Goal: Task Accomplishment & Management: Use online tool/utility

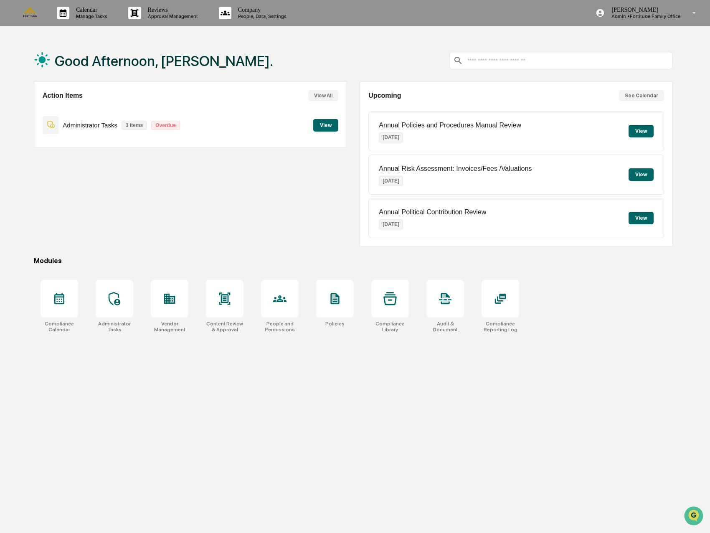
click at [255, 368] on div "Good Afternoon, [PERSON_NAME]. Action Items View All Administrator Tasks 3 item…" at bounding box center [353, 306] width 664 height 533
click at [104, 297] on div at bounding box center [115, 299] width 38 height 38
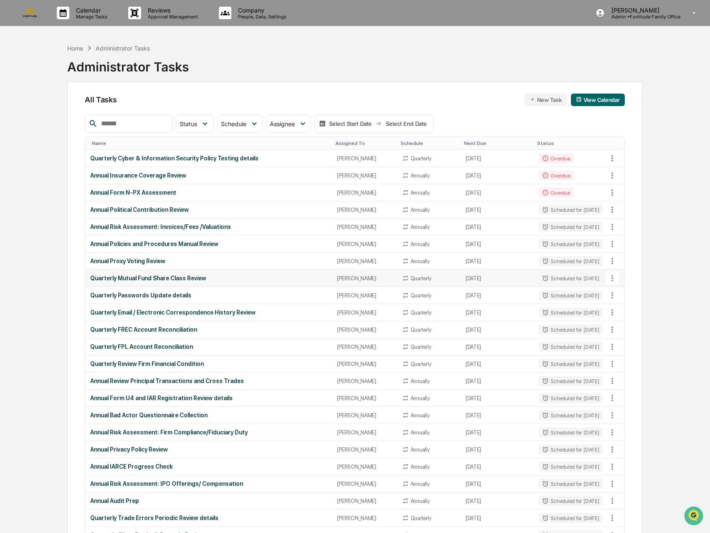
click at [180, 279] on div "Quarterly Mutual Fund Share Class Review" at bounding box center [208, 278] width 237 height 7
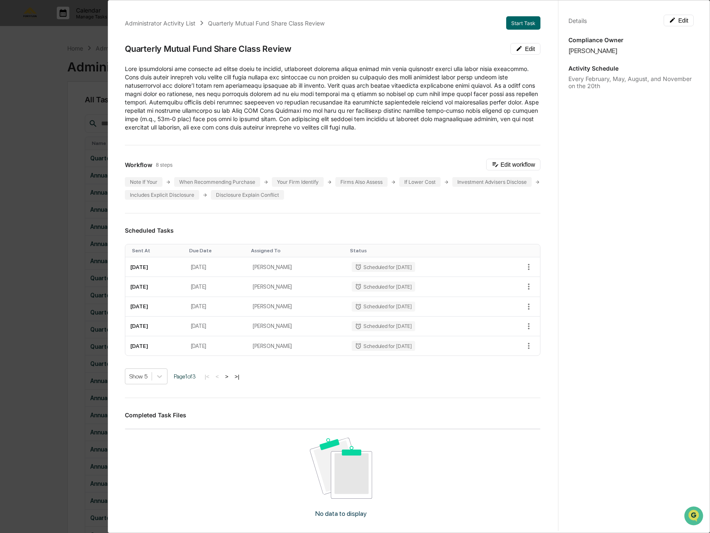
click at [56, 95] on div "Administrator Activity List Quarterly Mutual Fund Share Class Review Start Task…" at bounding box center [355, 266] width 710 height 533
